Goal: Use online tool/utility

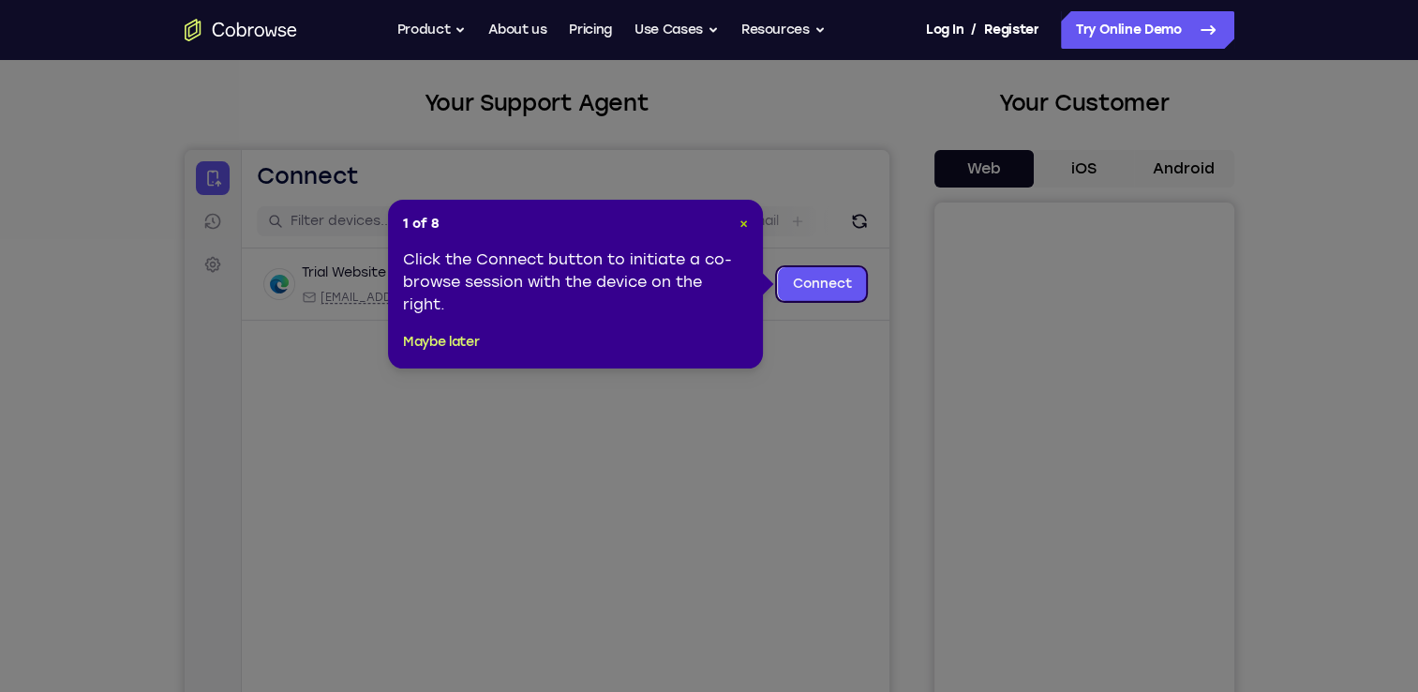
click at [742, 220] on span "×" at bounding box center [744, 224] width 8 height 16
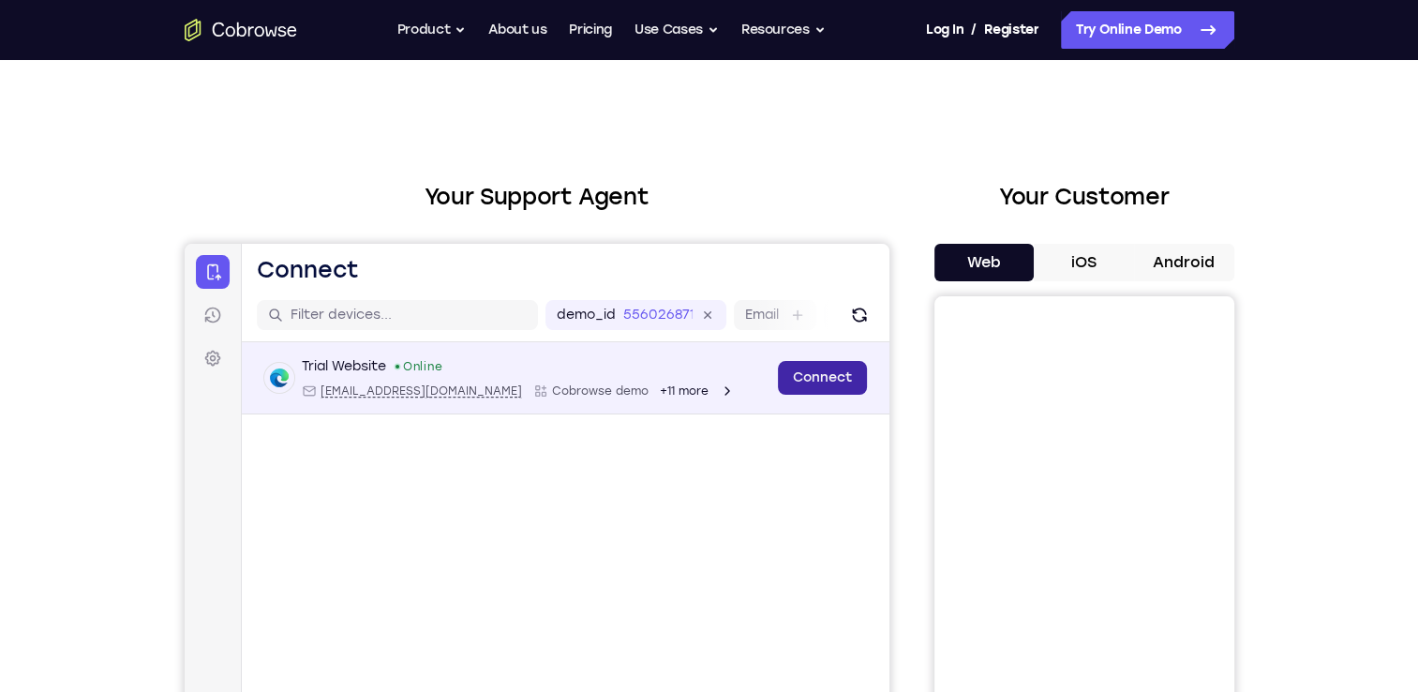
click at [849, 383] on link "Connect" at bounding box center [821, 378] width 89 height 34
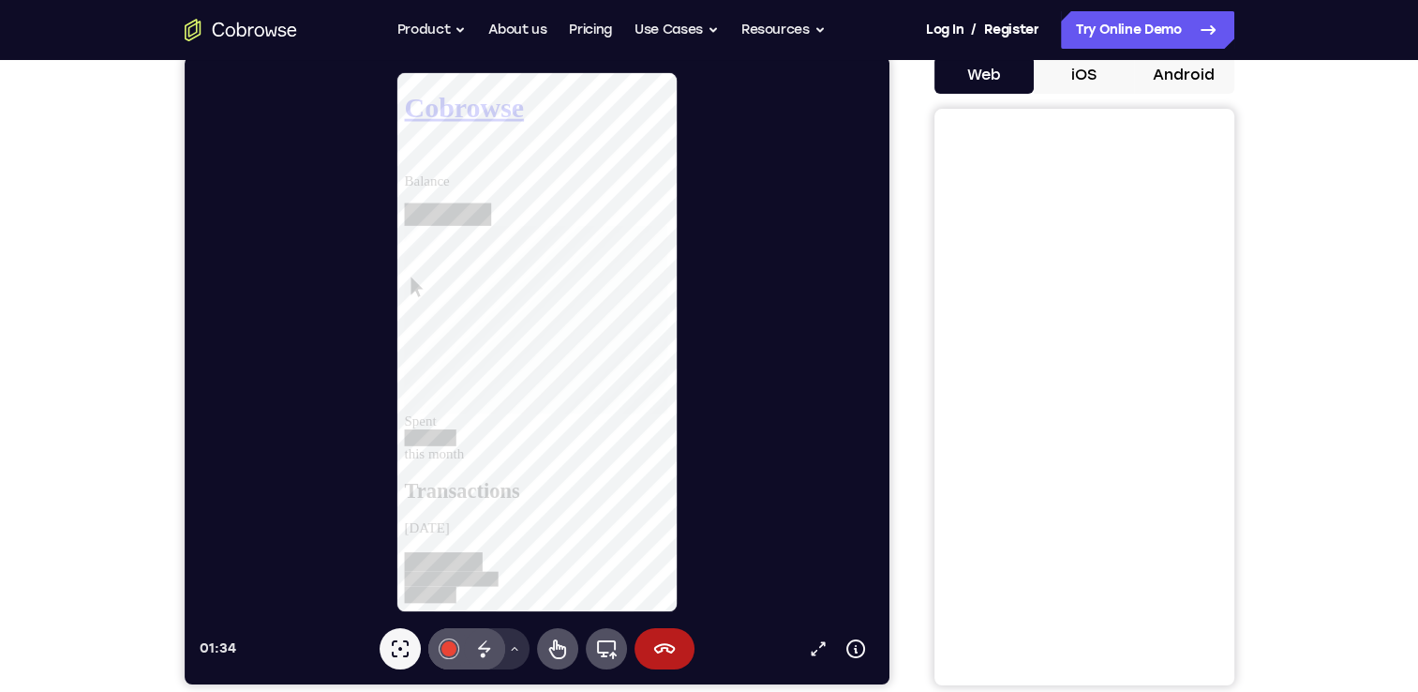
click at [184, 56] on icon at bounding box center [184, 56] width 0 height 0
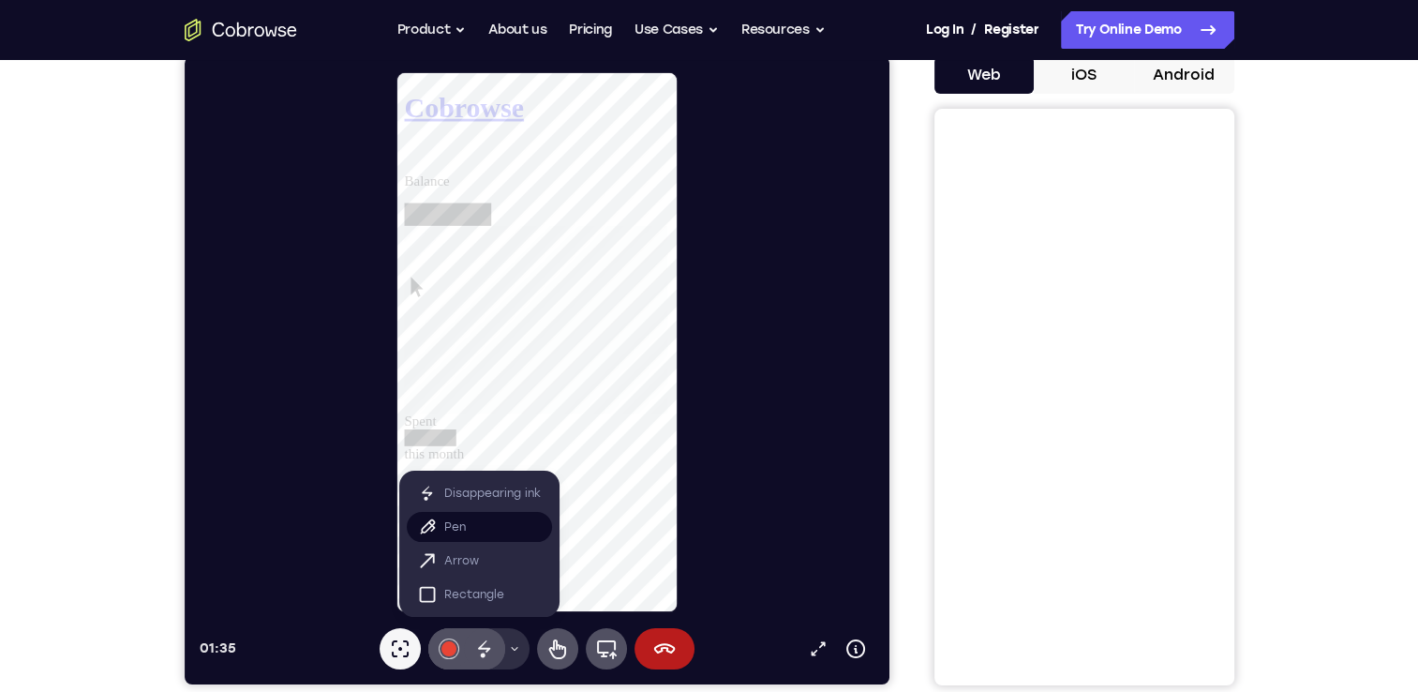
click at [460, 528] on p "Pen" at bounding box center [454, 526] width 22 height 19
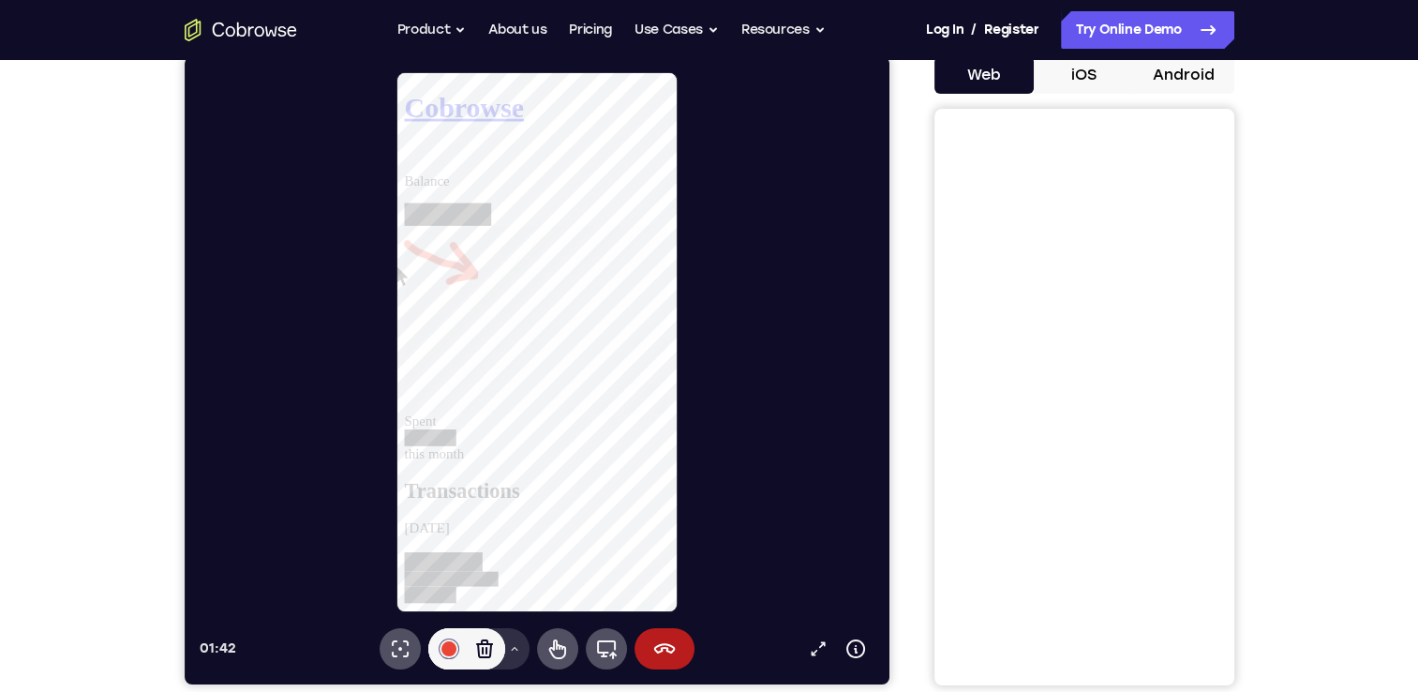
click at [184, 56] on icon at bounding box center [184, 56] width 0 height 0
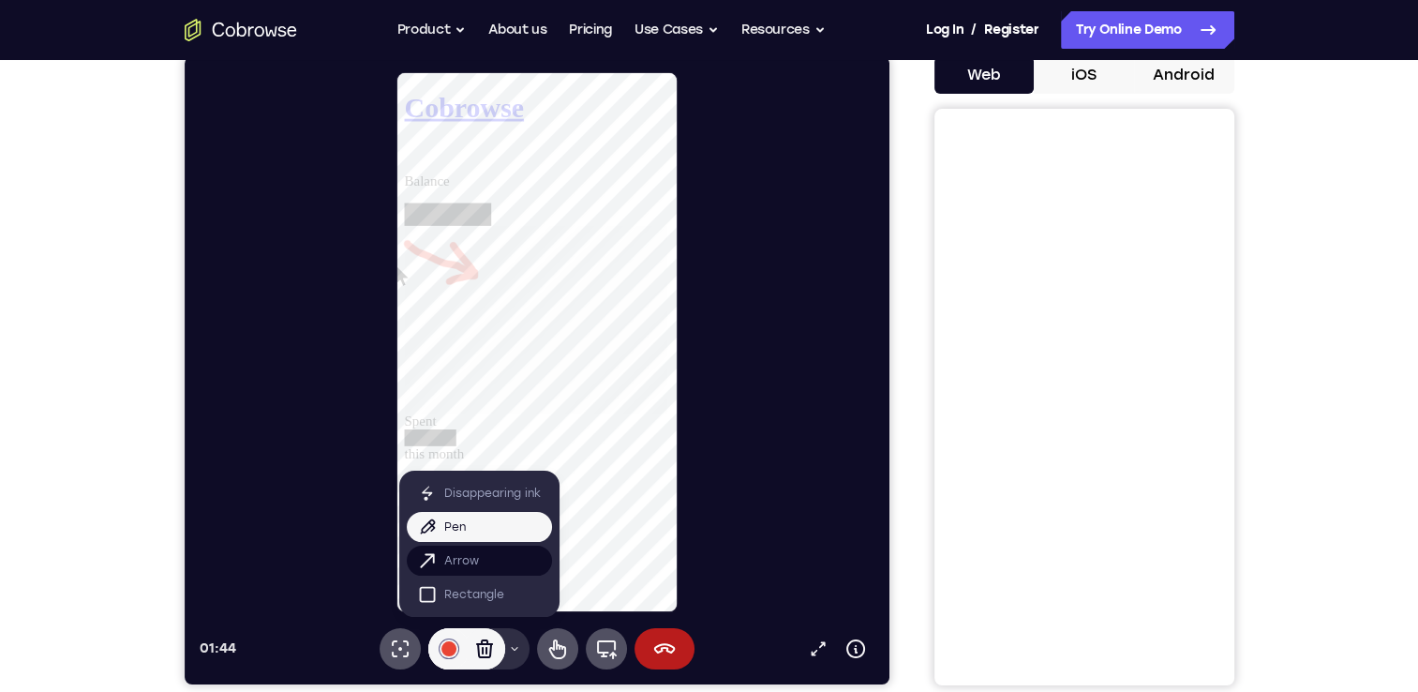
click at [468, 561] on p "Arrow" at bounding box center [460, 560] width 35 height 19
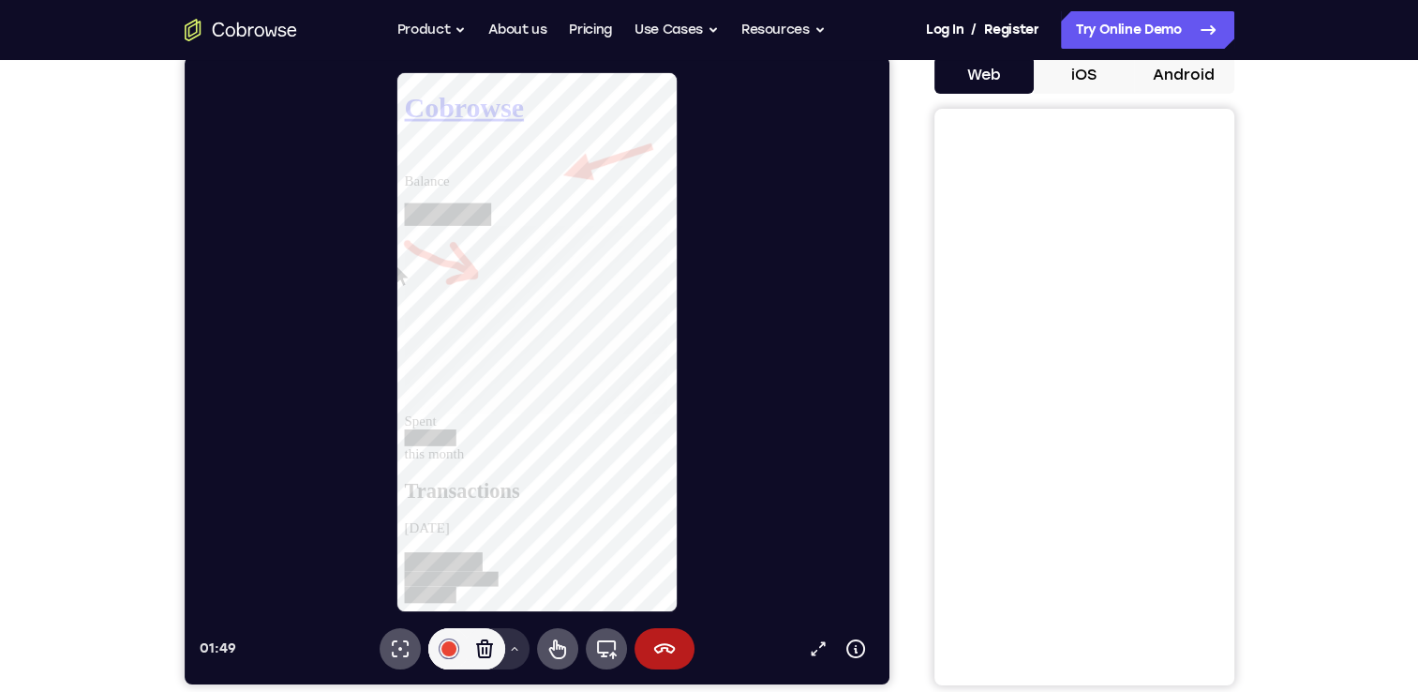
click at [184, 56] on icon at bounding box center [184, 56] width 0 height 0
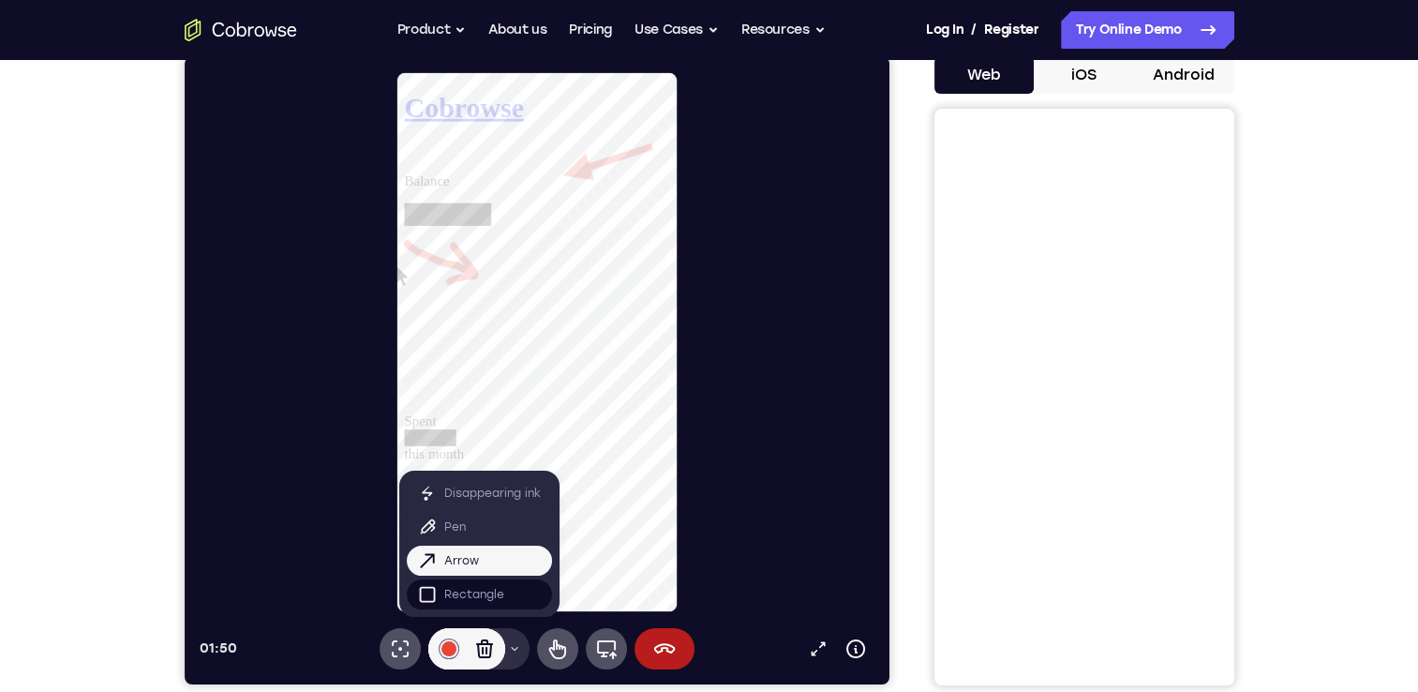
click at [499, 599] on p "Rectangle" at bounding box center [473, 594] width 60 height 19
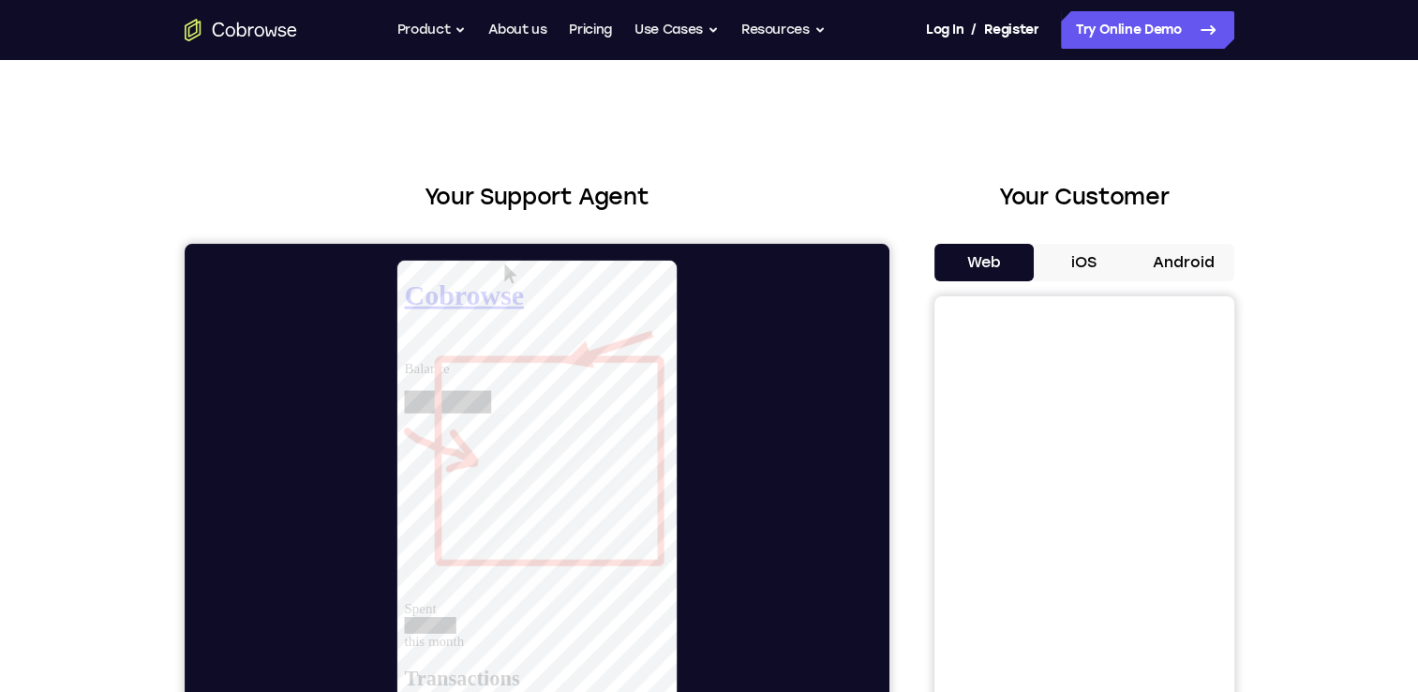
click at [1088, 254] on button "iOS" at bounding box center [1084, 262] width 100 height 37
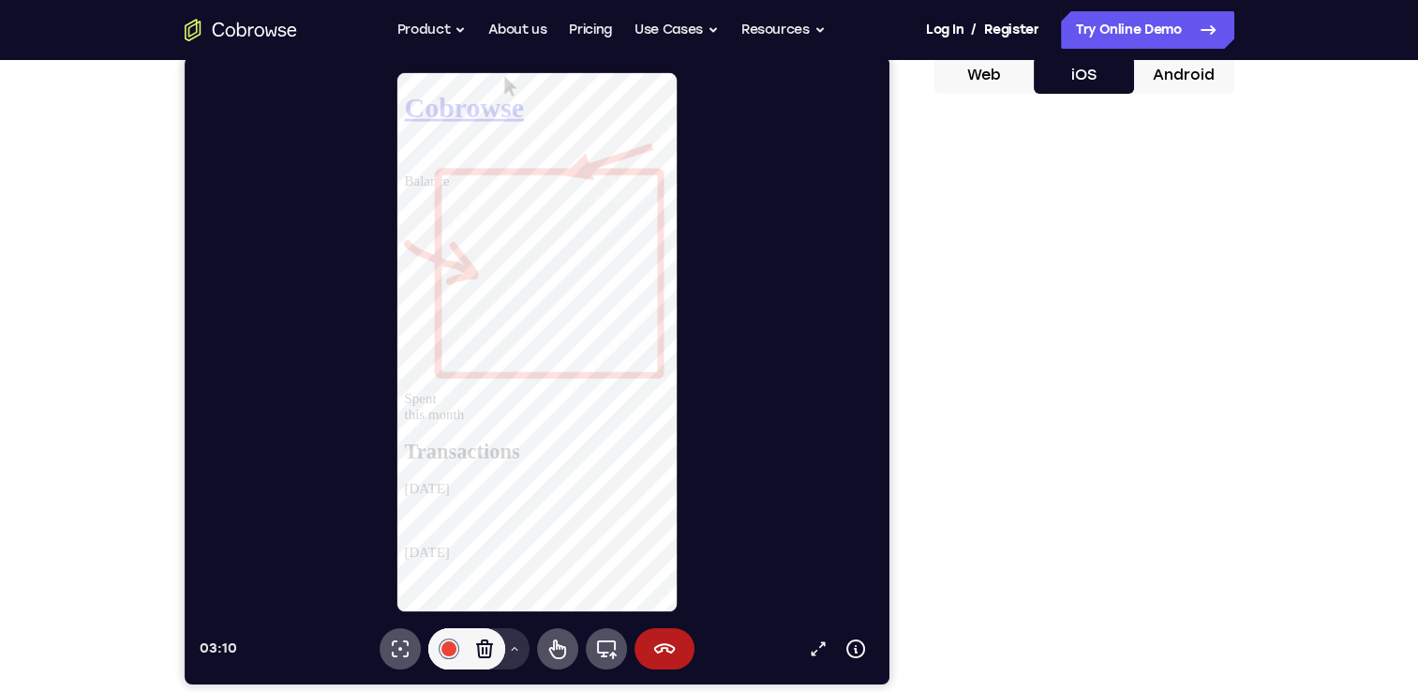
scroll to position [373, 0]
click at [666, 649] on icon at bounding box center [664, 648] width 22 height 10
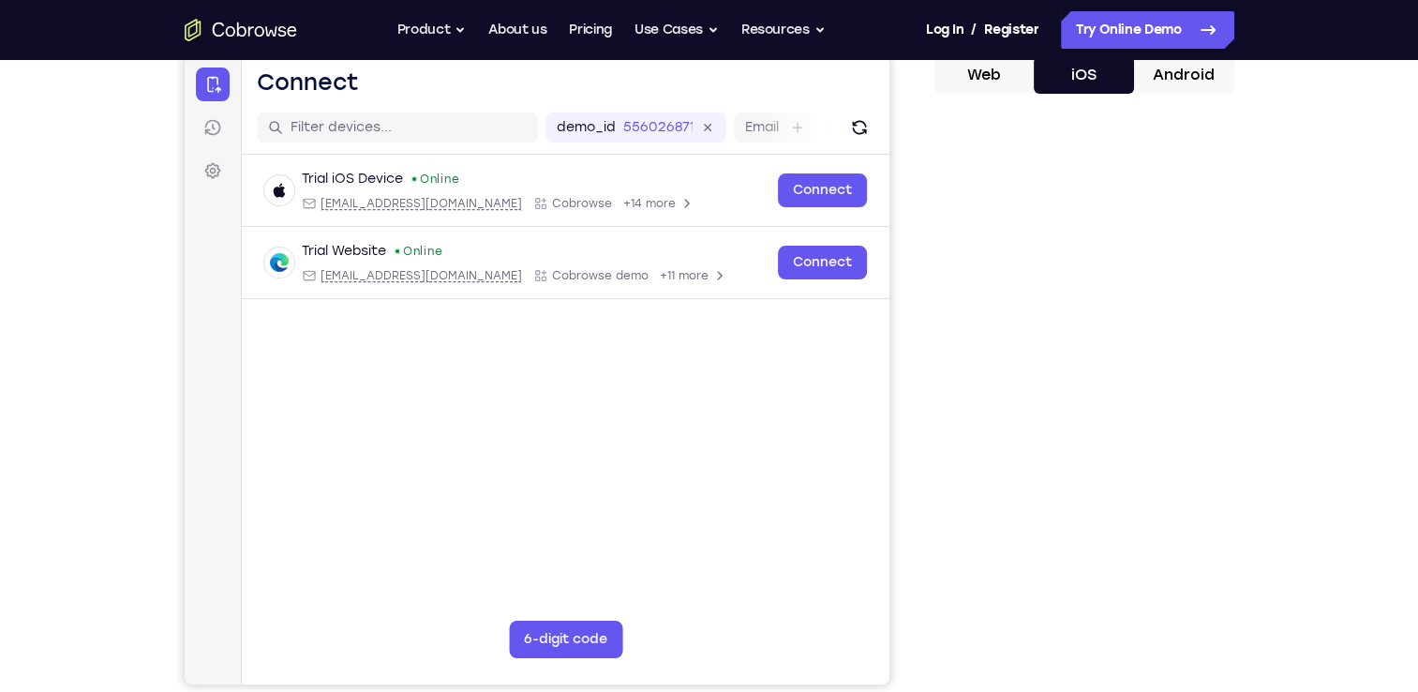
click at [990, 78] on button "Web" at bounding box center [985, 74] width 100 height 37
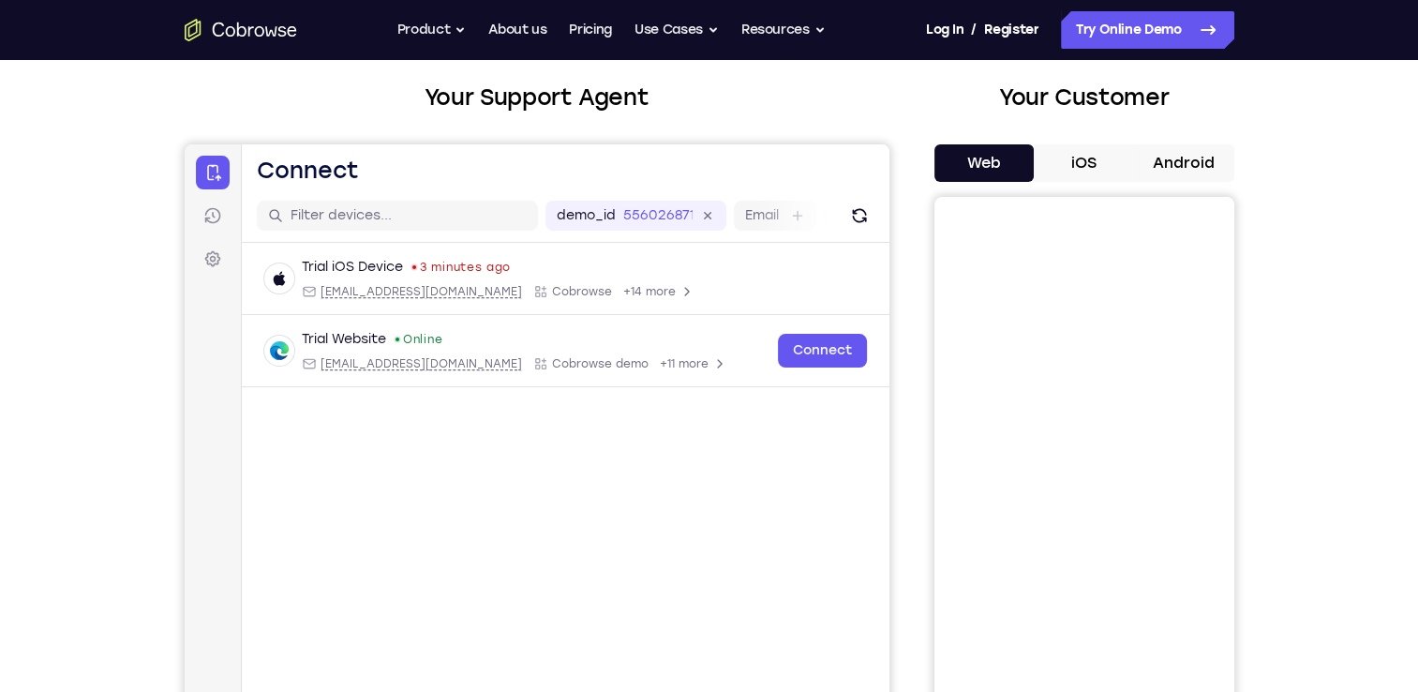
scroll to position [214, 0]
